Goal: Information Seeking & Learning: Learn about a topic

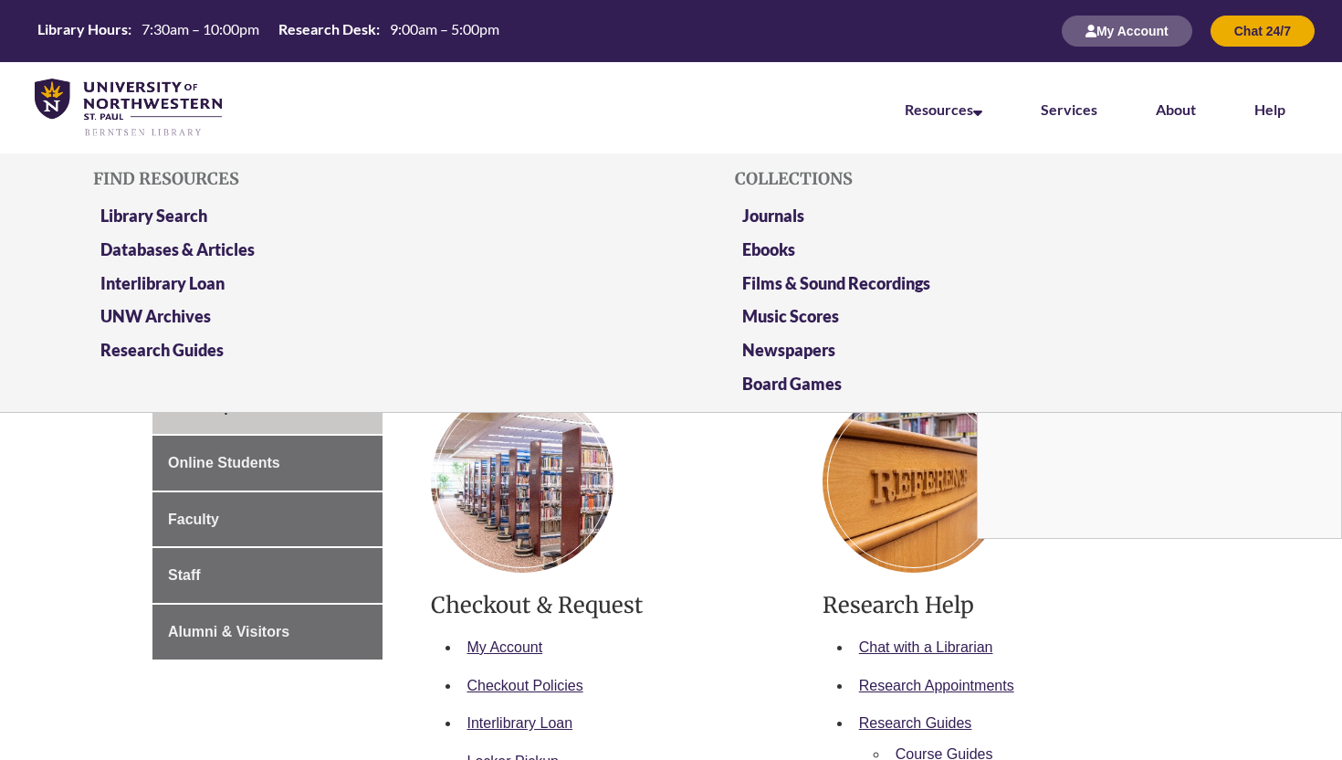
click at [983, 122] on li "Resources Find Resources Library Search Databases & Articles Interlibrary Loan …" at bounding box center [944, 107] width 136 height 91
click at [176, 254] on link "Databases & Articles" at bounding box center [177, 250] width 154 height 23
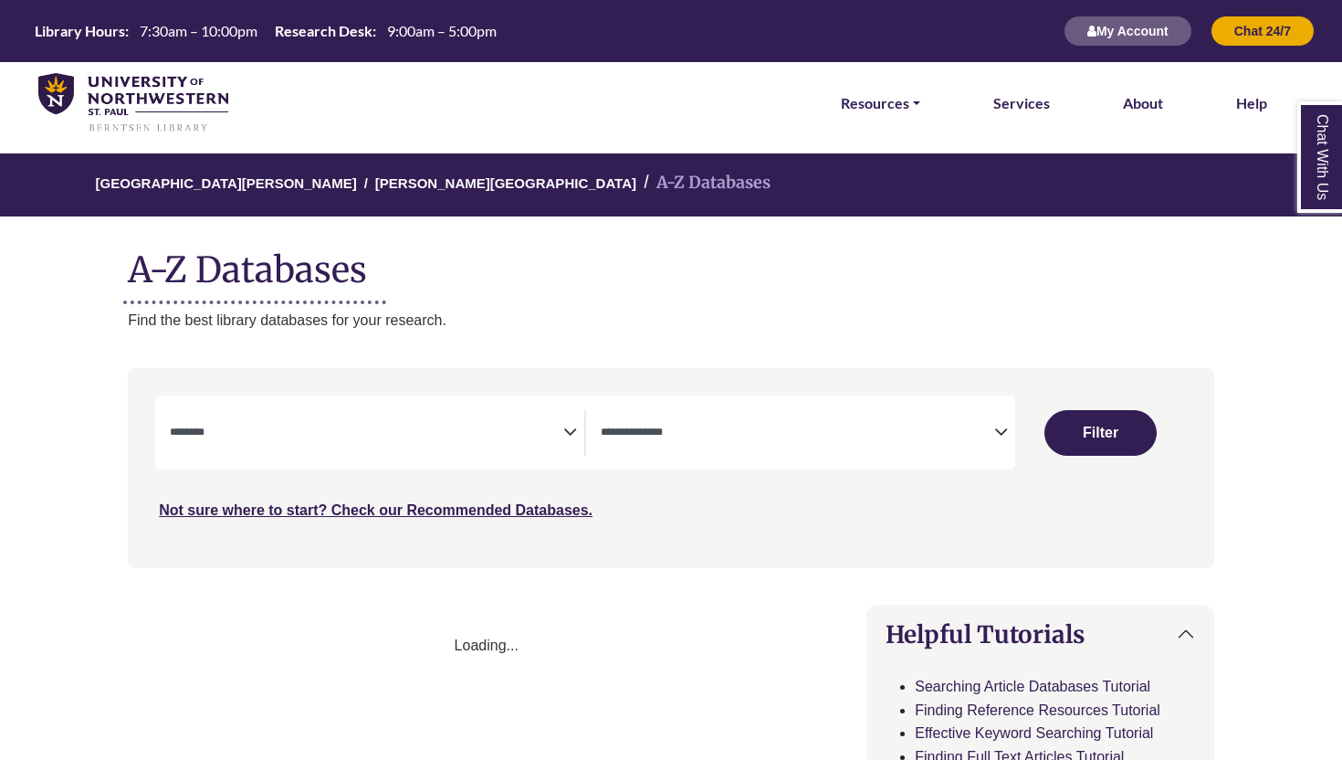
select select "Database Subject Filter"
select select "Database Types Filter"
select select "Database Subject Filter"
select select "Database Types Filter"
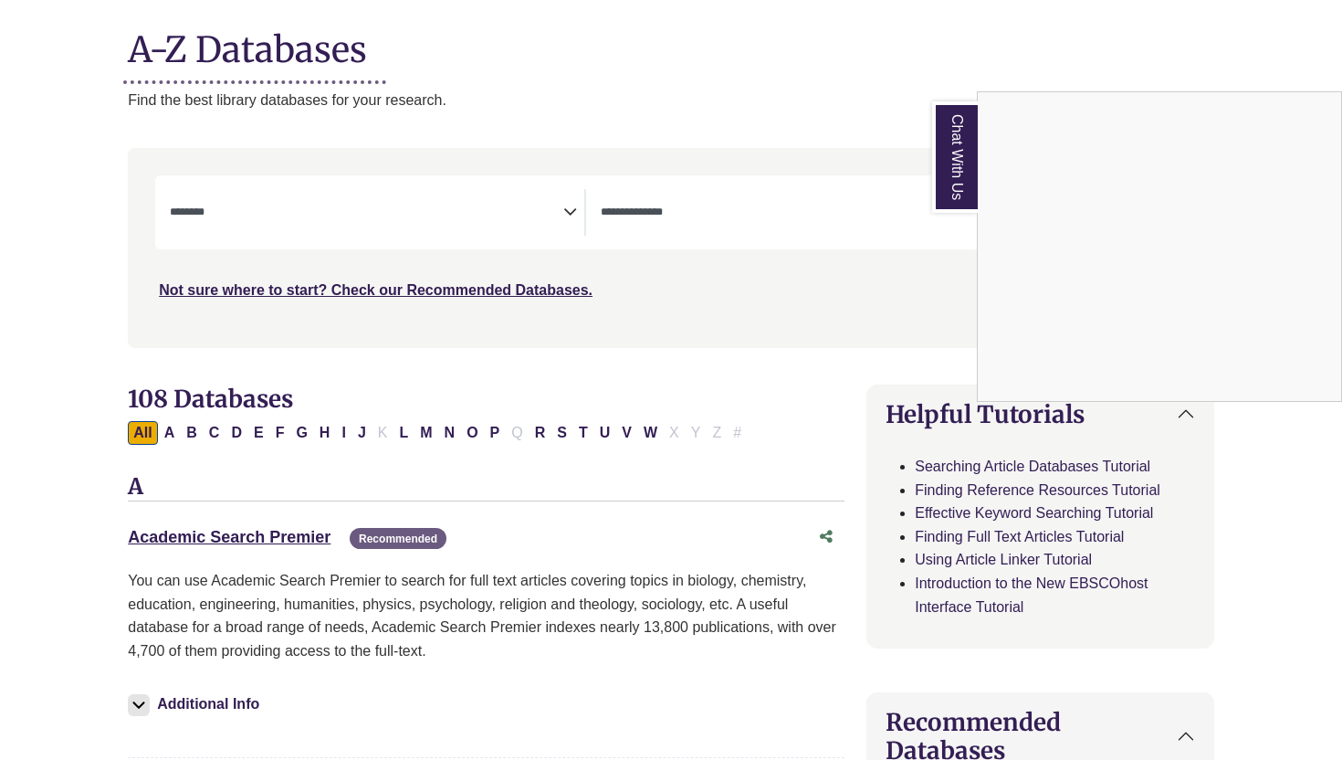
scroll to position [219, 0]
click at [941, 493] on link "Finding Reference Resources Tutorial" at bounding box center [1038, 491] width 246 height 16
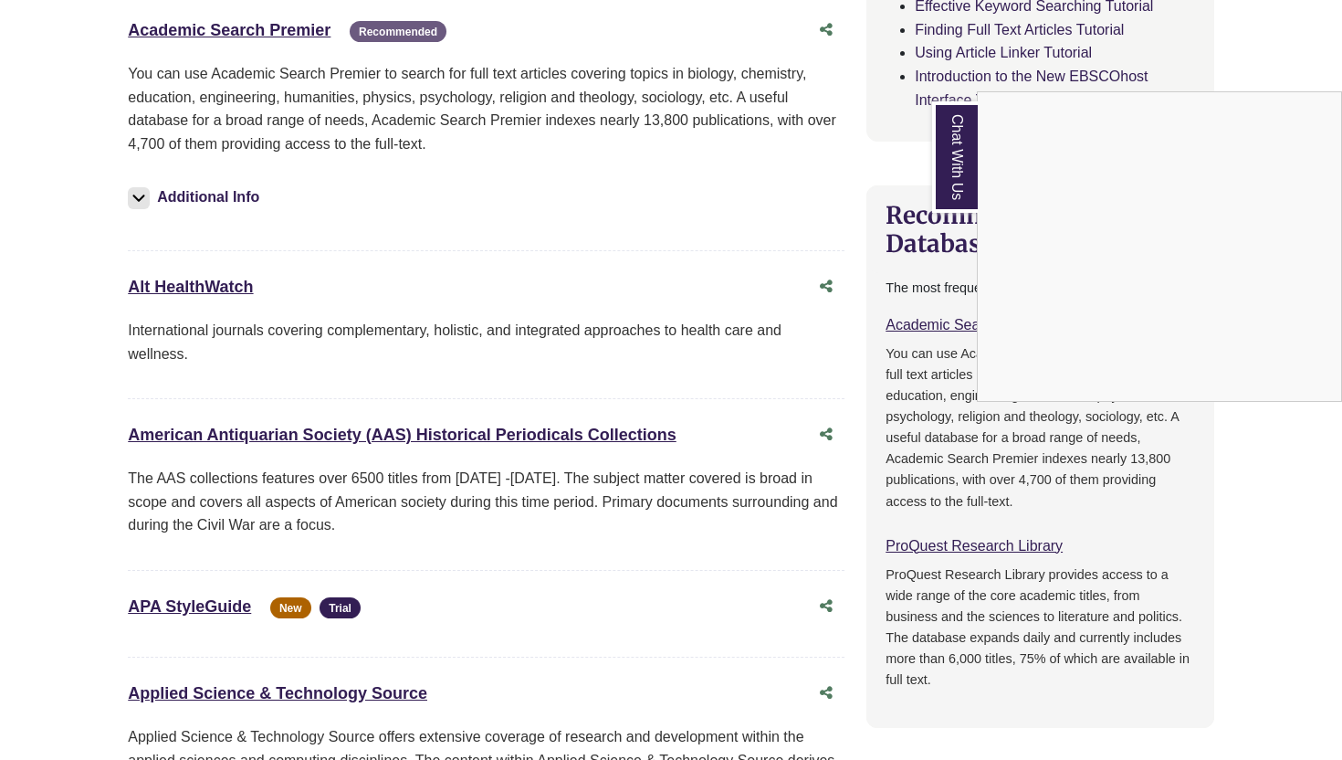
scroll to position [0, 0]
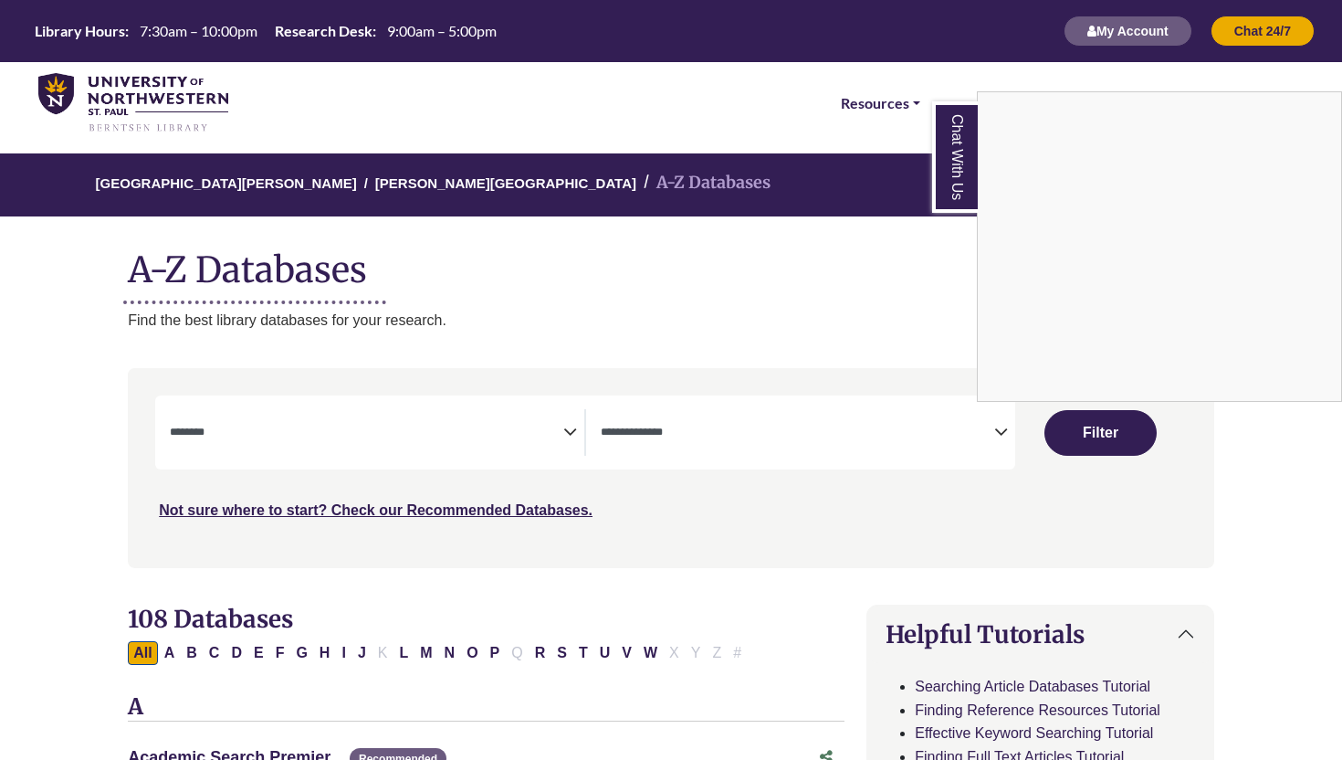
click at [910, 102] on div "Chat With Us" at bounding box center [671, 380] width 1342 height 760
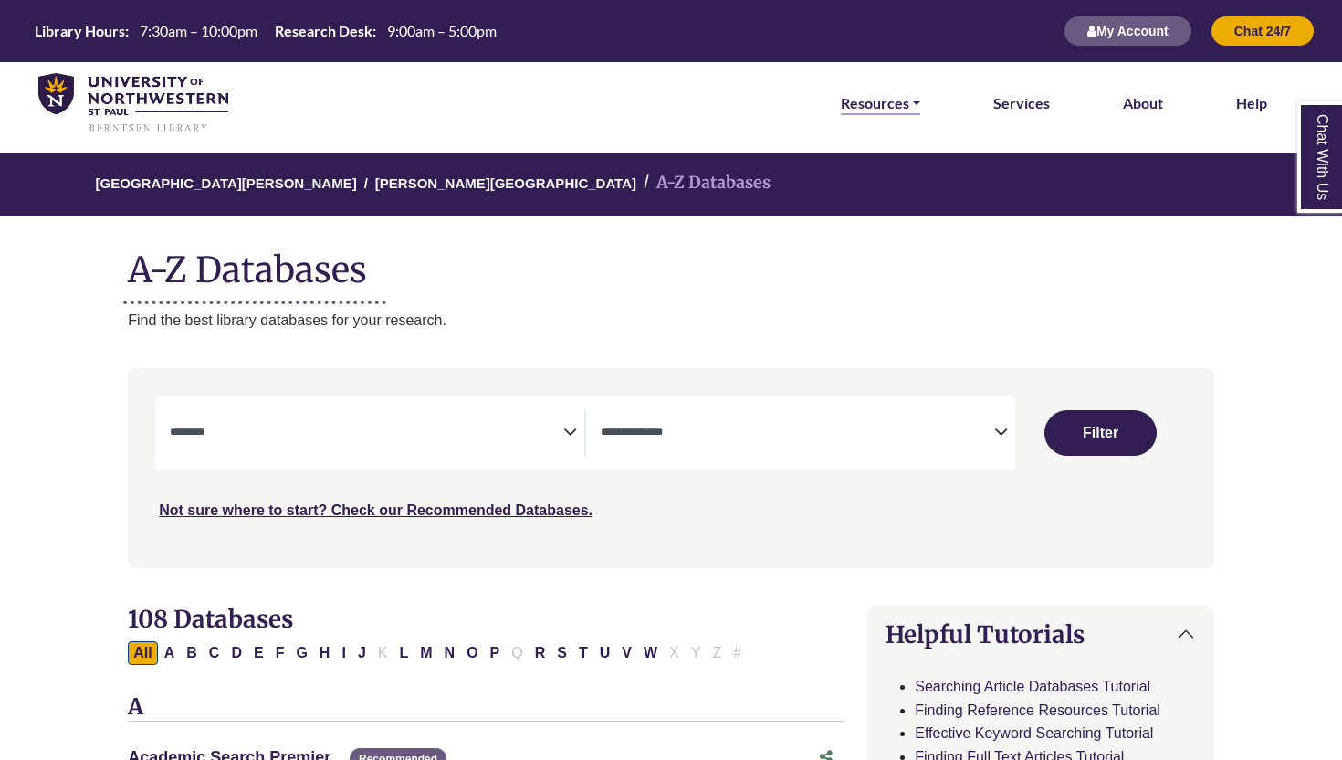
click at [912, 102] on link "Resources" at bounding box center [880, 103] width 79 height 24
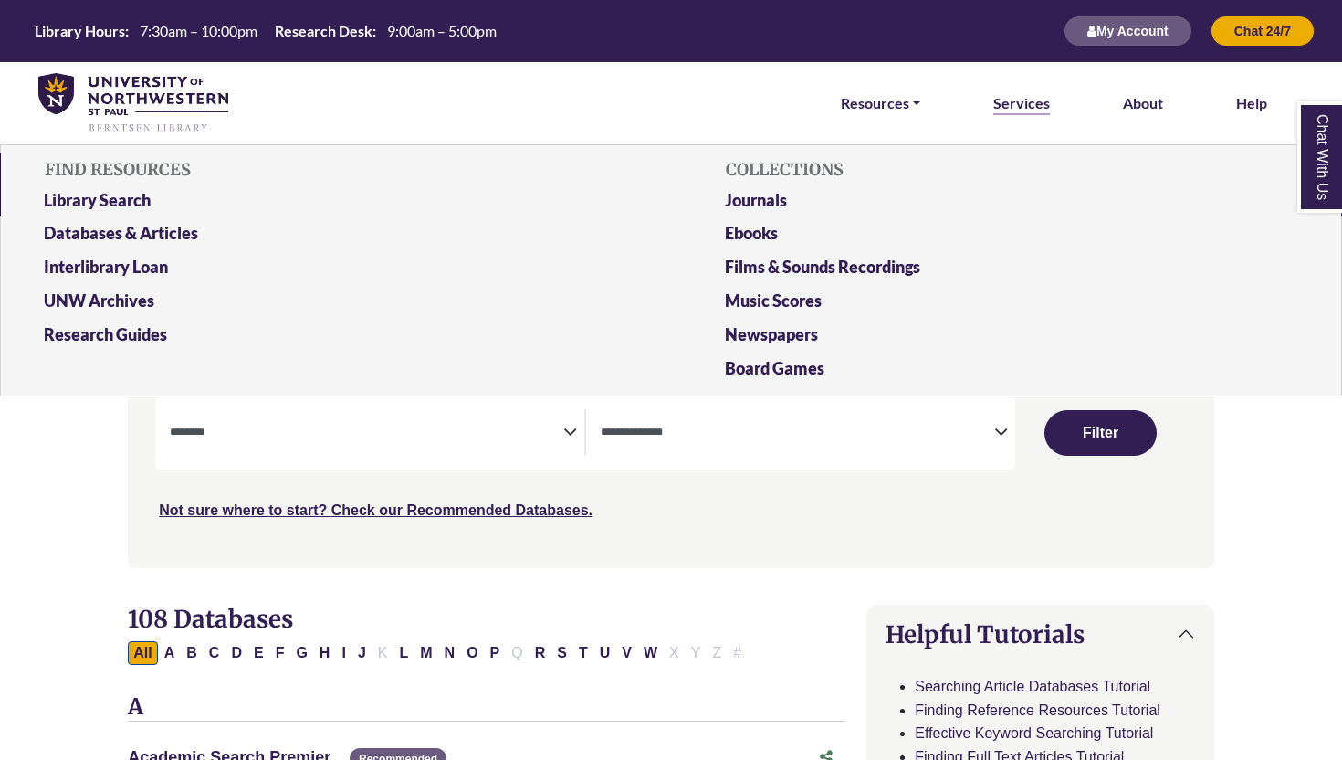
click at [1025, 107] on link "Services" at bounding box center [1021, 103] width 57 height 24
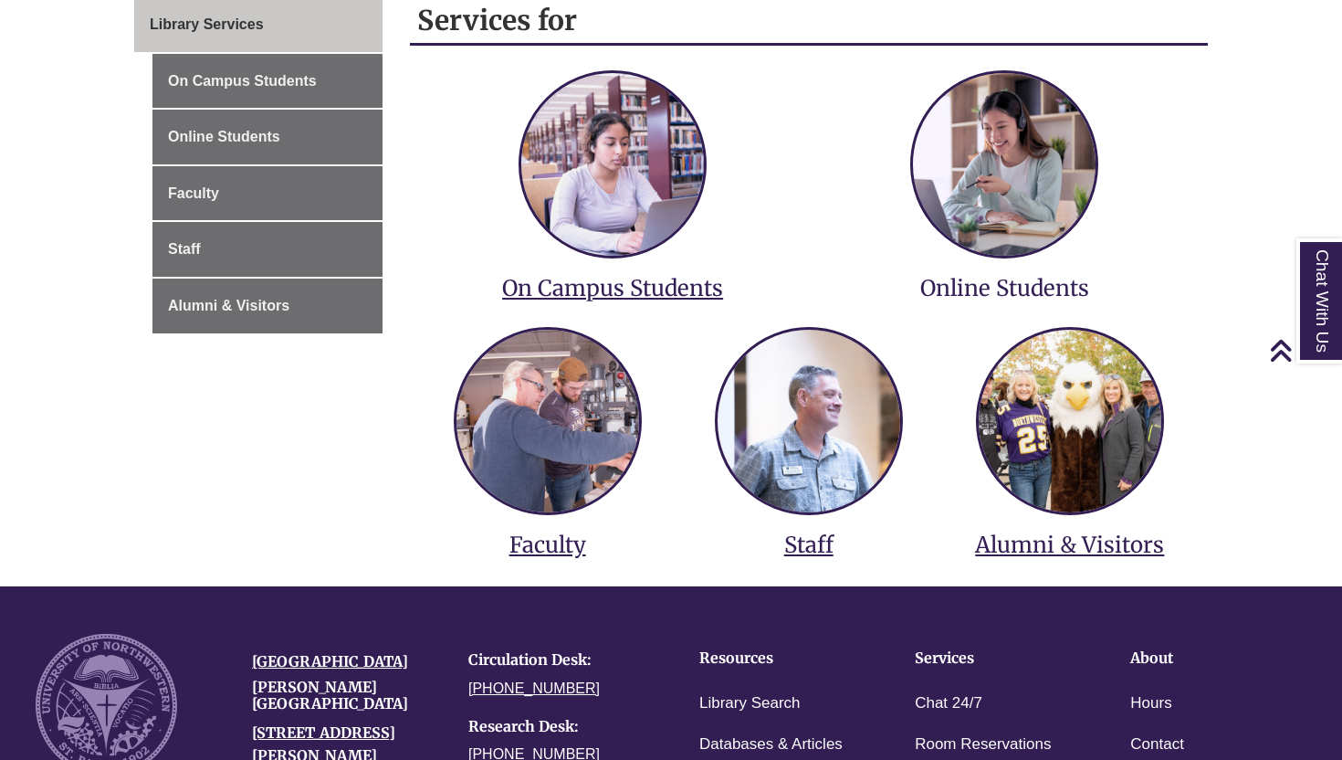
scroll to position [268, 0]
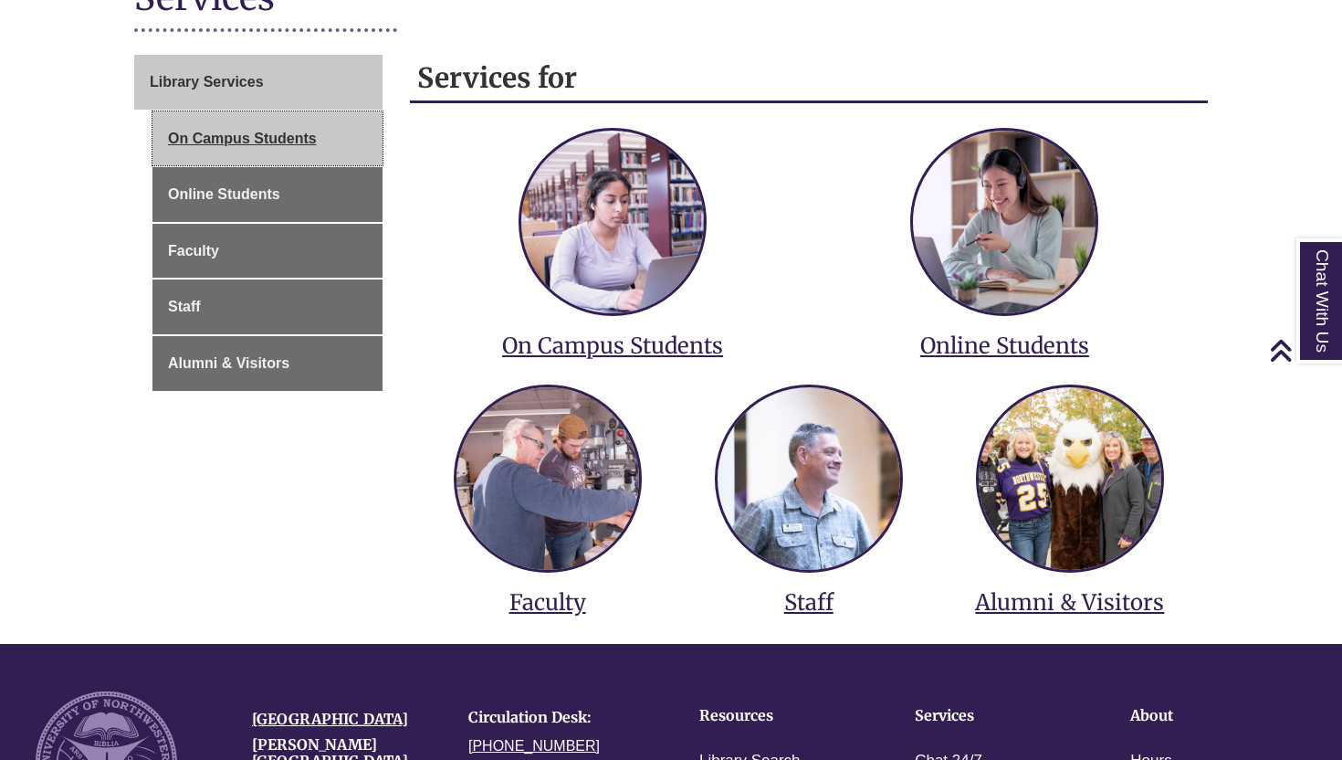
click at [215, 126] on link "On Campus Students" at bounding box center [267, 138] width 230 height 55
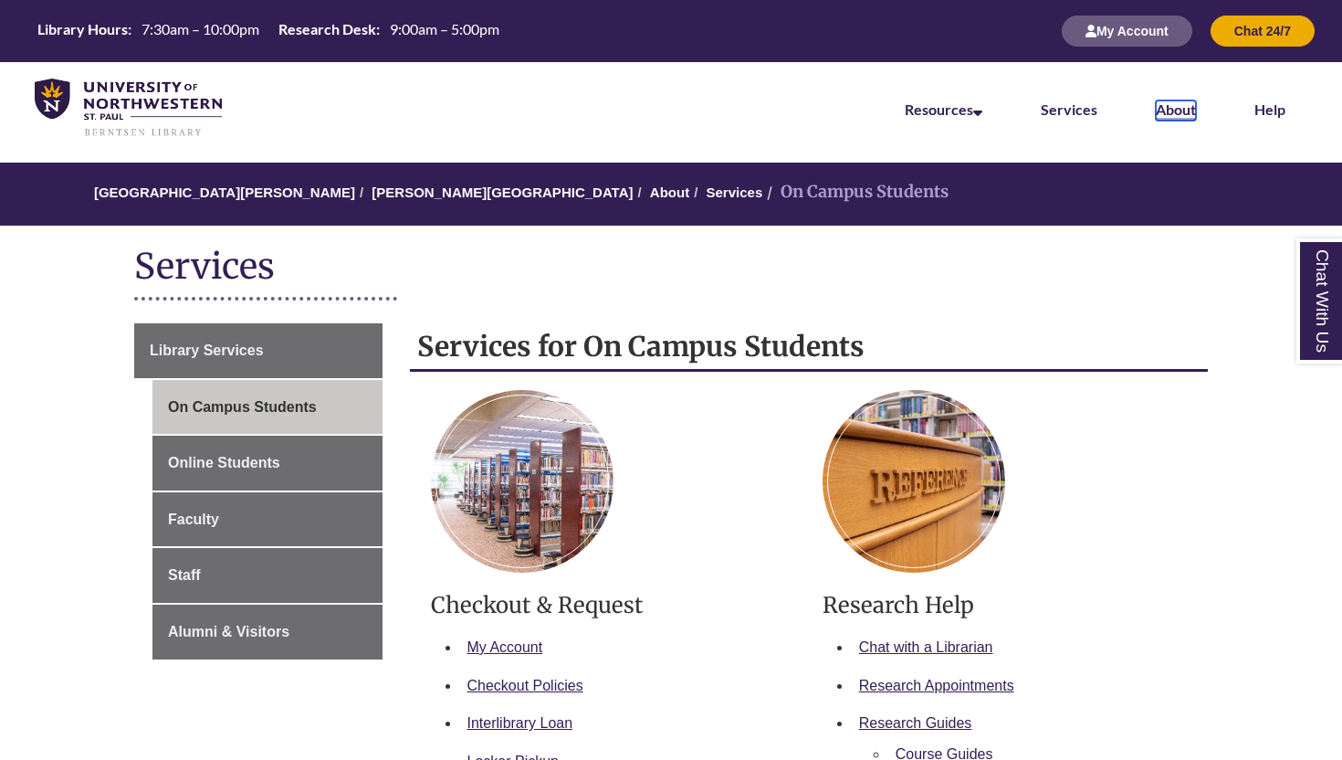
click at [1179, 107] on link "About" at bounding box center [1176, 110] width 40 height 20
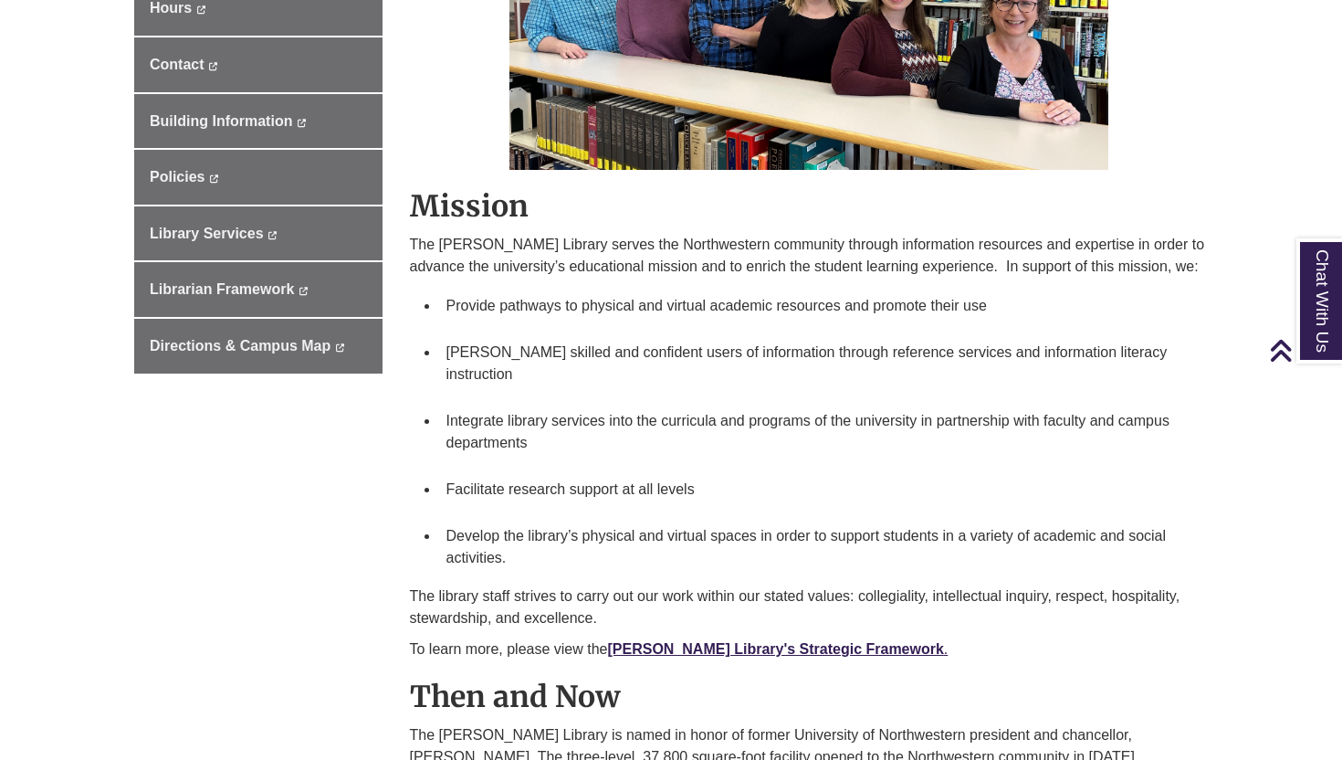
scroll to position [438, 0]
